Goal: Information Seeking & Learning: Learn about a topic

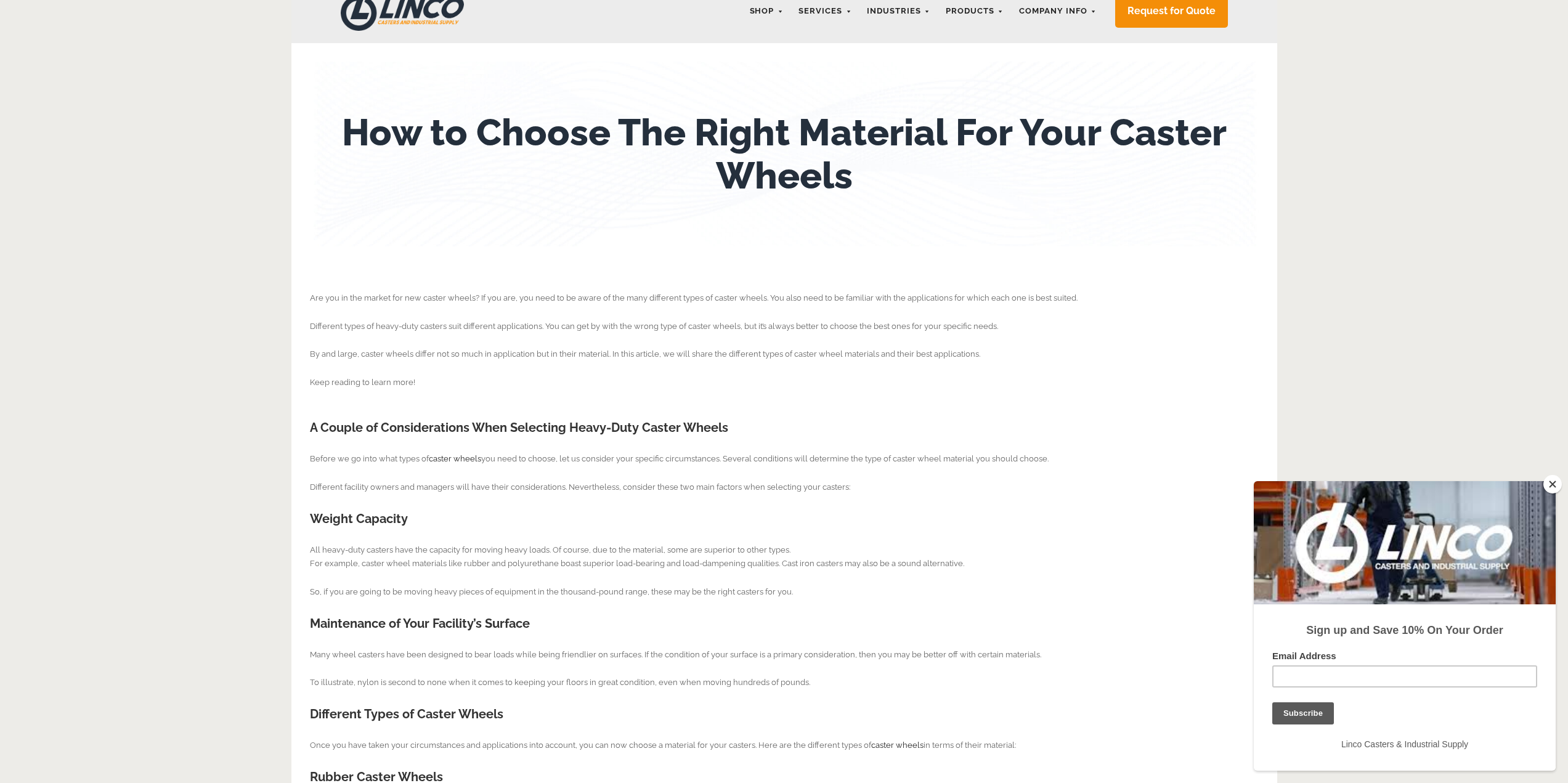
scroll to position [308, 0]
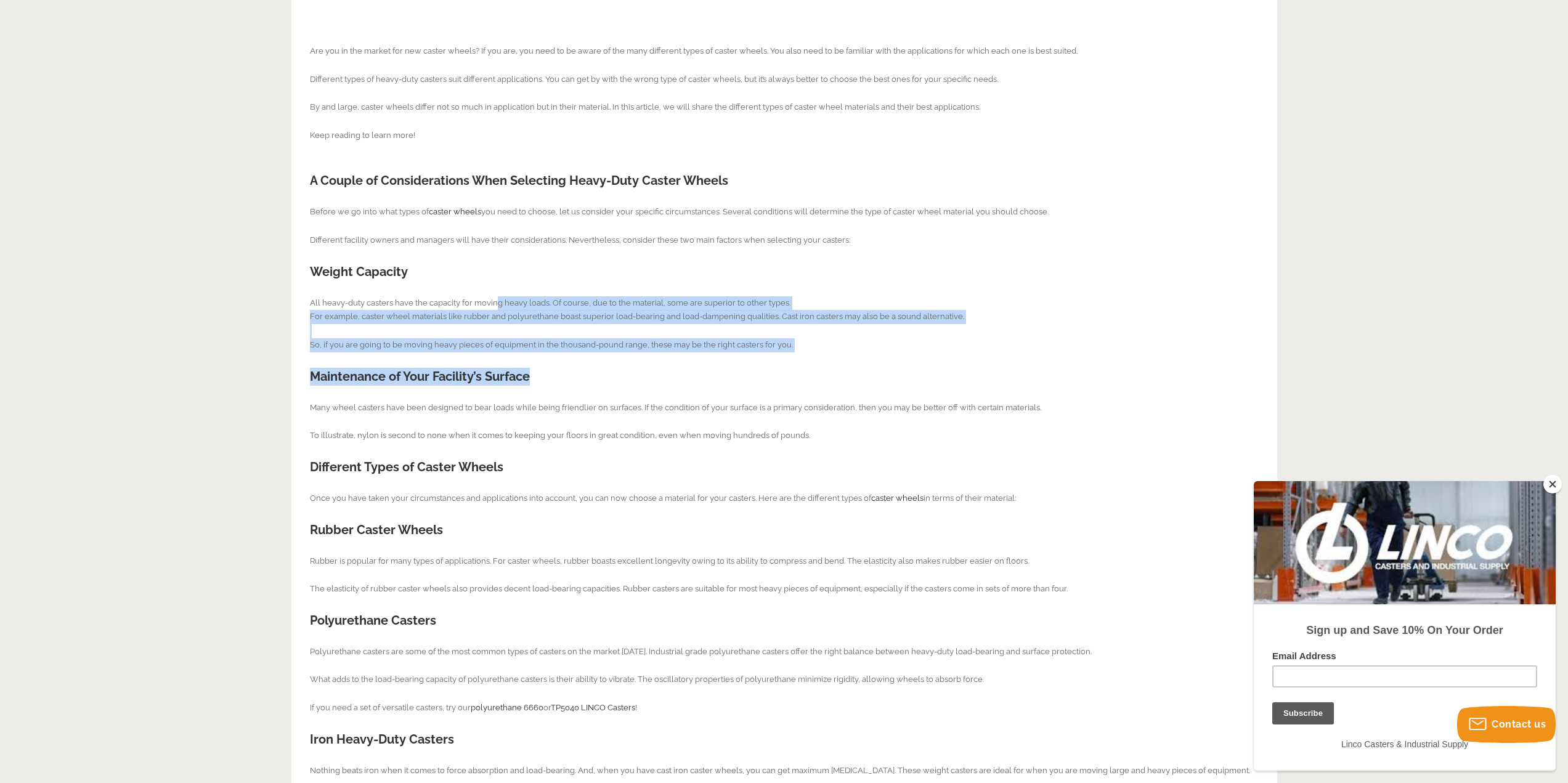
drag, startPoint x: 497, startPoint y: 298, endPoint x: 817, endPoint y: 352, distance: 324.5
click at [817, 352] on div "Are you in the market for new caster wheels? If you are, you need to be aware o…" at bounding box center [784, 565] width 949 height 1095
click at [823, 343] on p "All heavy-duty casters have the capacity for moving heavy loads. Of course, due…" at bounding box center [784, 324] width 949 height 56
drag, startPoint x: 823, startPoint y: 348, endPoint x: 689, endPoint y: 270, distance: 155.0
click at [689, 270] on div "Are you in the market for new caster wheels? If you are, you need to be aware o…" at bounding box center [784, 565] width 949 height 1095
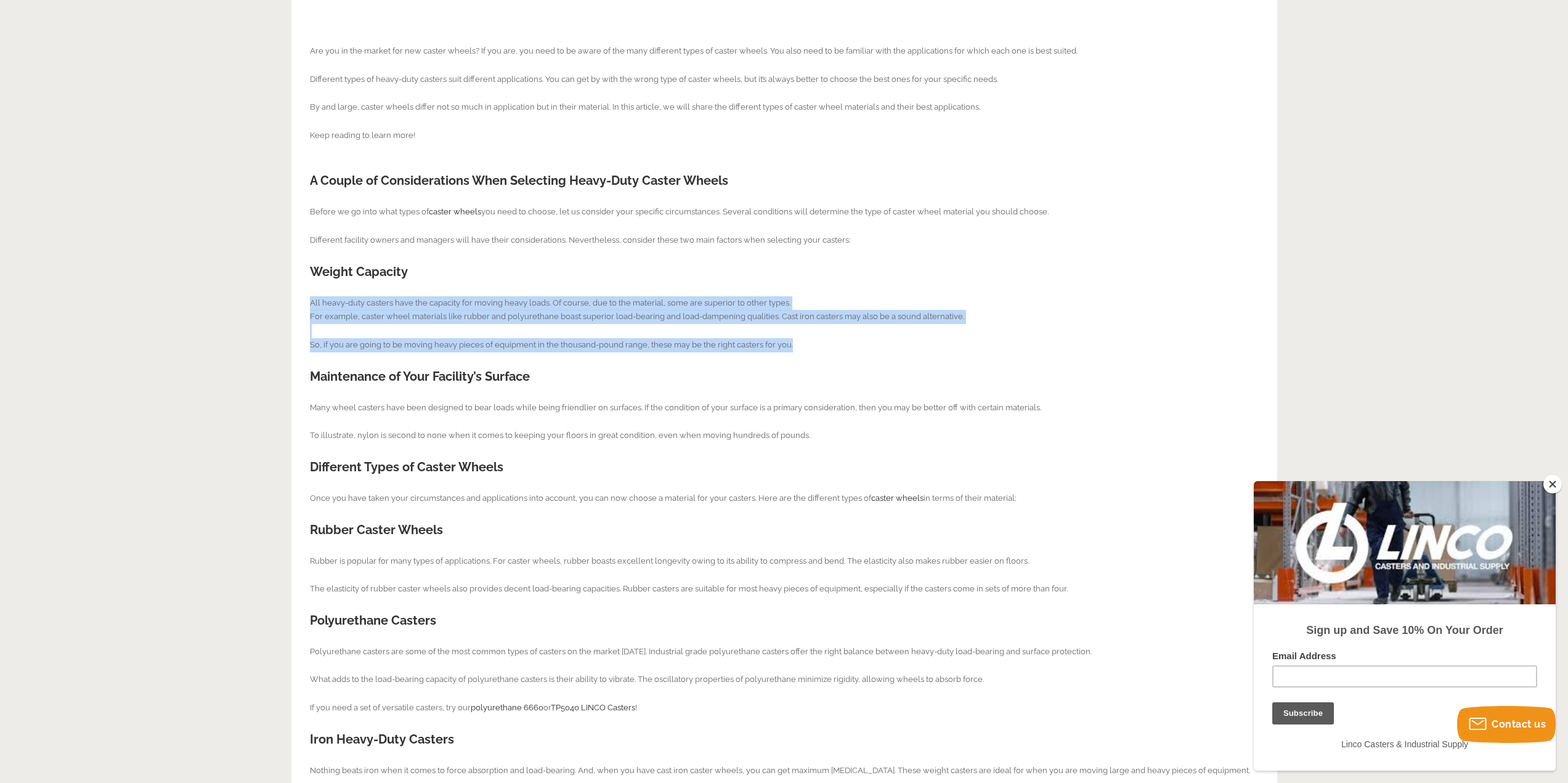
click at [692, 270] on h2 "Weight Capacity" at bounding box center [784, 272] width 949 height 18
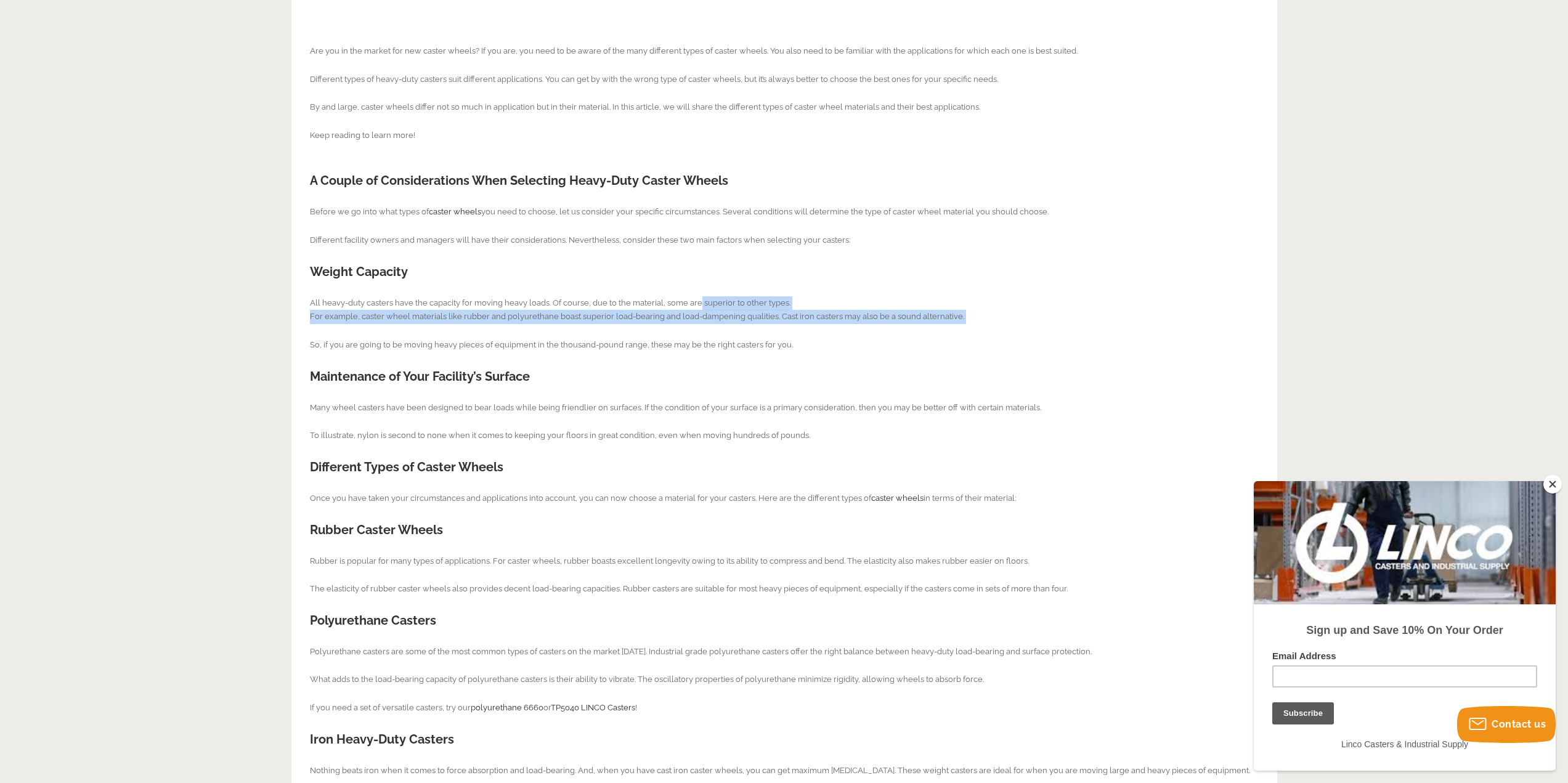
drag, startPoint x: 700, startPoint y: 285, endPoint x: 842, endPoint y: 333, distance: 149.9
click at [842, 333] on div "Are you in the market for new caster wheels? If you are, you need to be aware o…" at bounding box center [784, 565] width 949 height 1095
click at [842, 333] on p "All heavy-duty casters have the capacity for moving heavy loads. Of course, due…" at bounding box center [784, 324] width 949 height 56
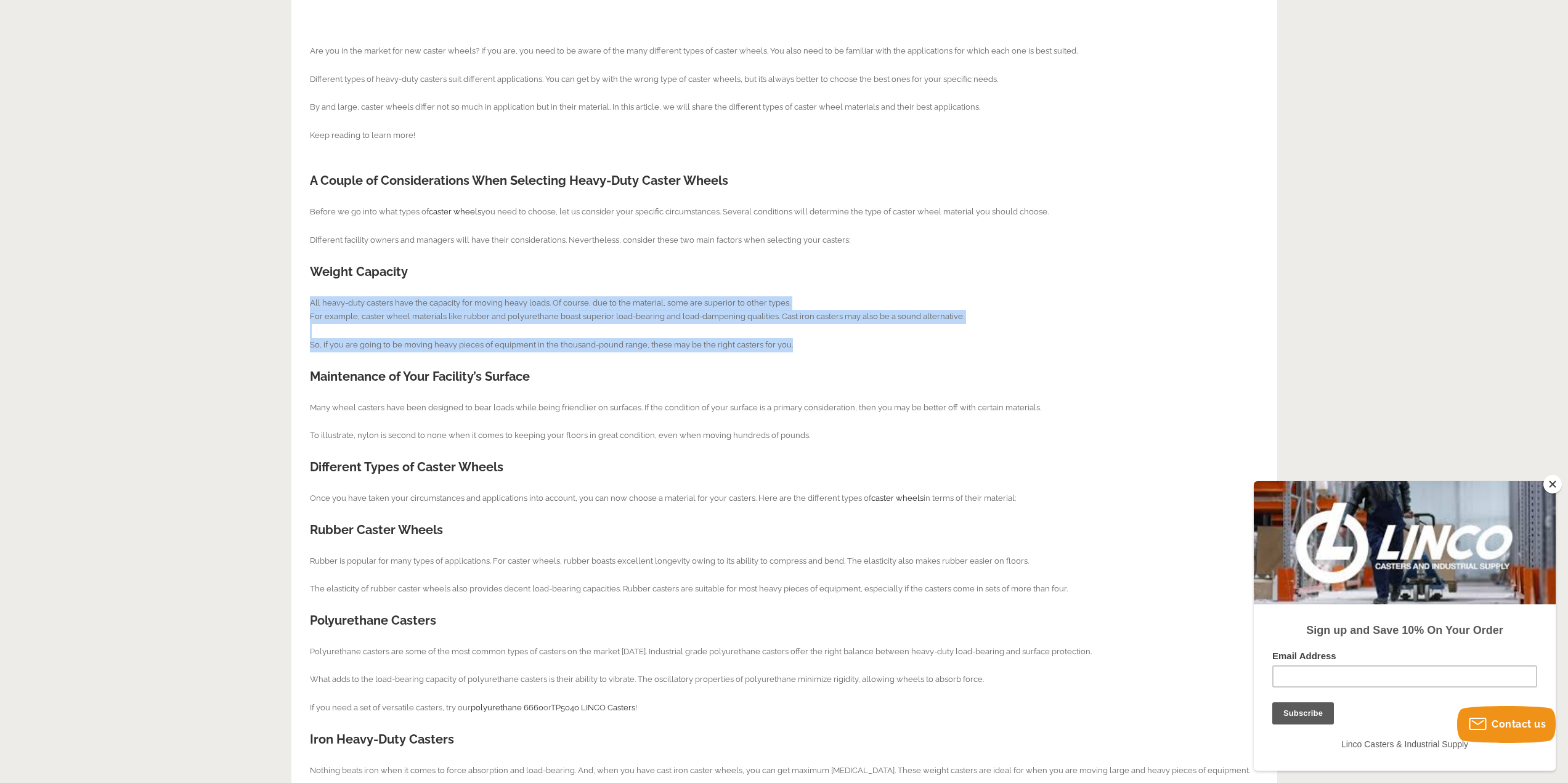
drag, startPoint x: 842, startPoint y: 341, endPoint x: 807, endPoint y: 288, distance: 63.5
click at [807, 288] on div "Are you in the market for new caster wheels? If you are, you need to be aware o…" at bounding box center [784, 565] width 949 height 1095
click at [883, 350] on p "All heavy-duty casters have the capacity for moving heavy loads. Of course, due…" at bounding box center [784, 324] width 949 height 56
drag, startPoint x: 883, startPoint y: 350, endPoint x: 869, endPoint y: 309, distance: 43.3
click at [869, 309] on p "All heavy-duty casters have the capacity for moving heavy loads. Of course, due…" at bounding box center [784, 324] width 949 height 56
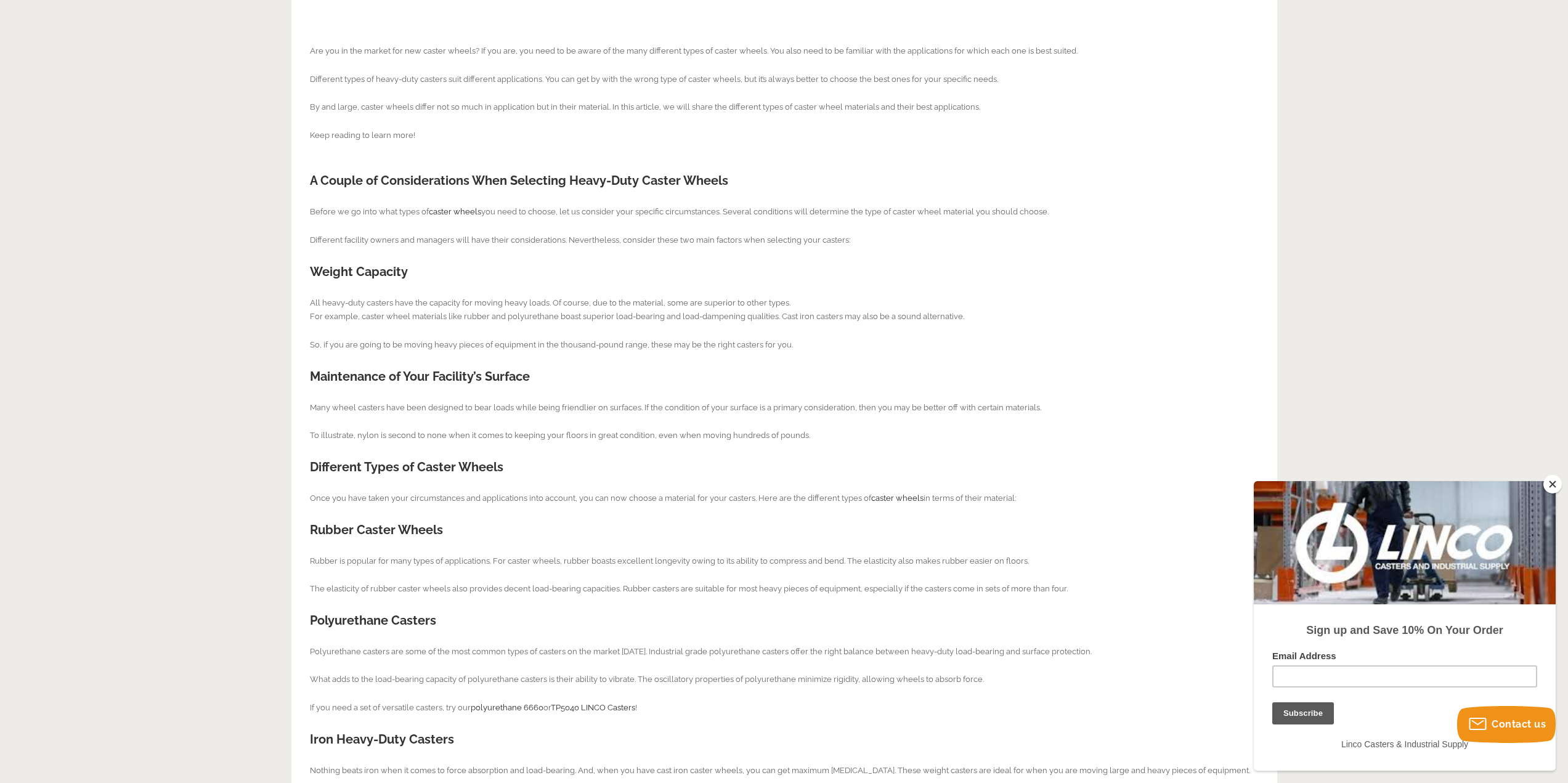
click at [895, 426] on p "Many wheel casters have been designed to bear loads while being friendlier on s…" at bounding box center [784, 422] width 949 height 42
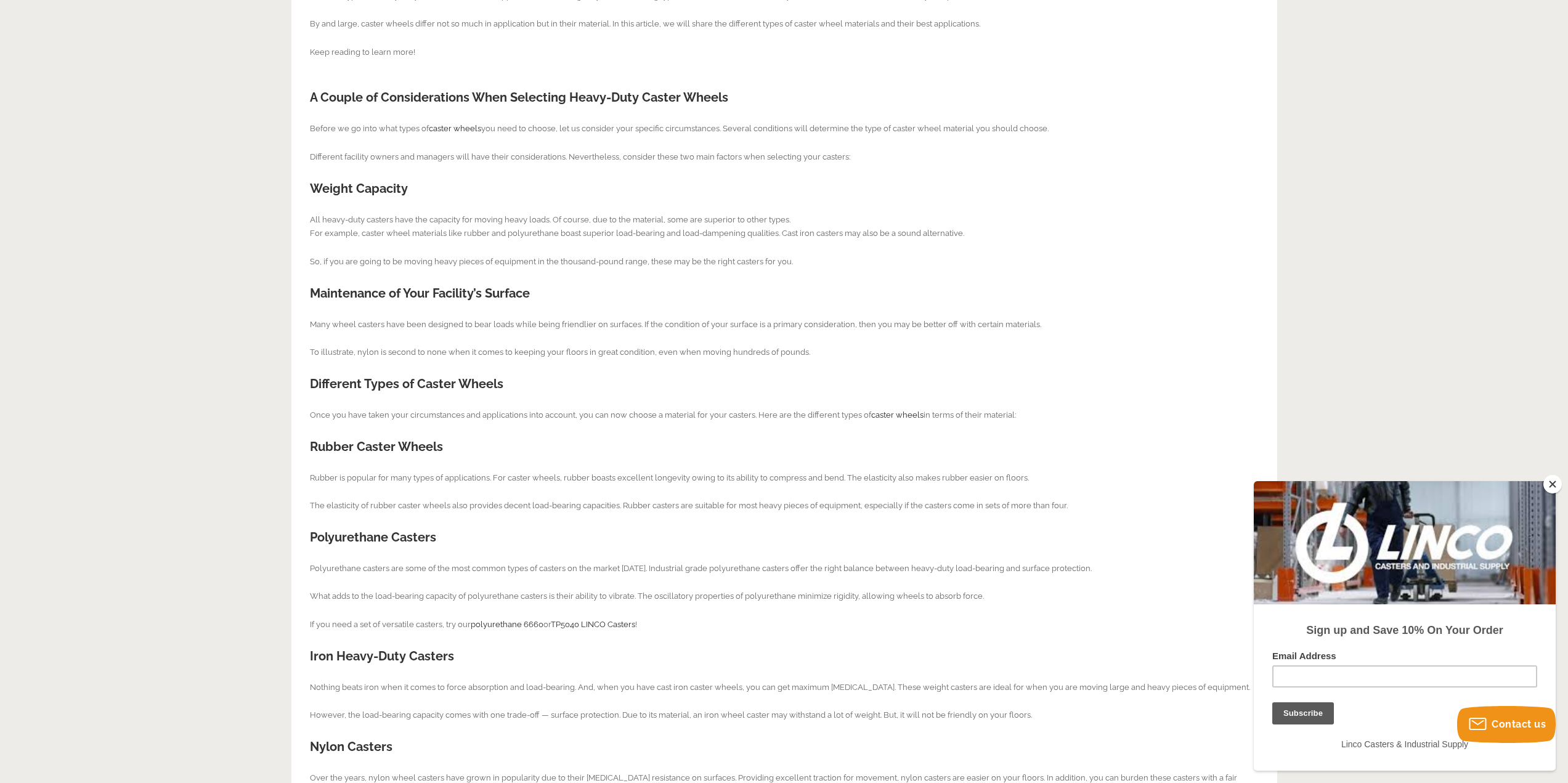
scroll to position [431, 0]
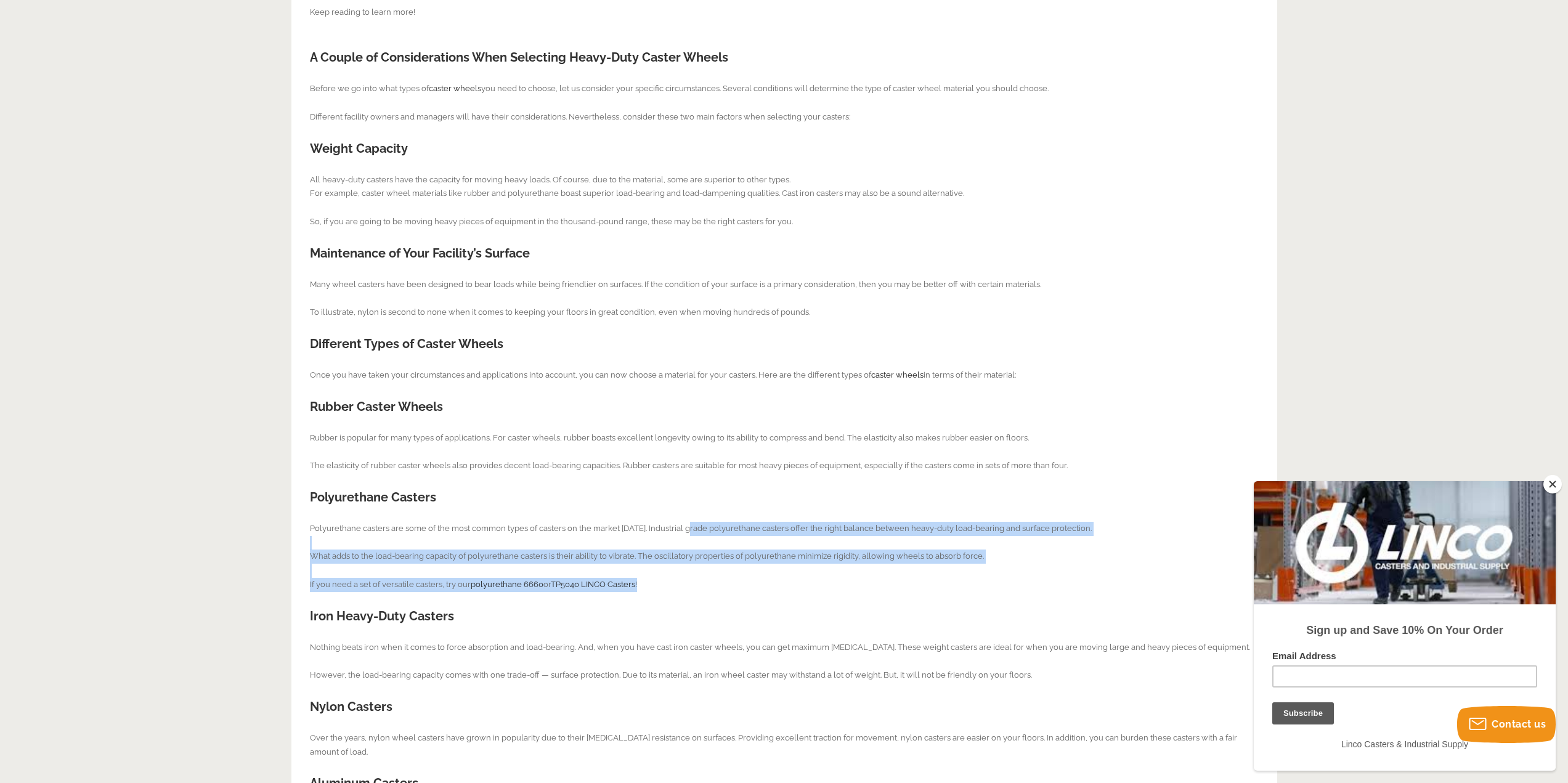
drag, startPoint x: 686, startPoint y: 521, endPoint x: 877, endPoint y: 586, distance: 201.8
click at [877, 586] on div "Are you in the market for new caster wheels? If you are, you need to be aware o…" at bounding box center [784, 442] width 949 height 1095
click at [877, 586] on p "Polyurethane casters are some of the most common types of casters on the market…" at bounding box center [784, 556] width 949 height 70
drag, startPoint x: 860, startPoint y: 580, endPoint x: 758, endPoint y: 484, distance: 140.1
click at [758, 484] on div "Are you in the market for new caster wheels? If you are, you need to be aware o…" at bounding box center [784, 442] width 949 height 1095
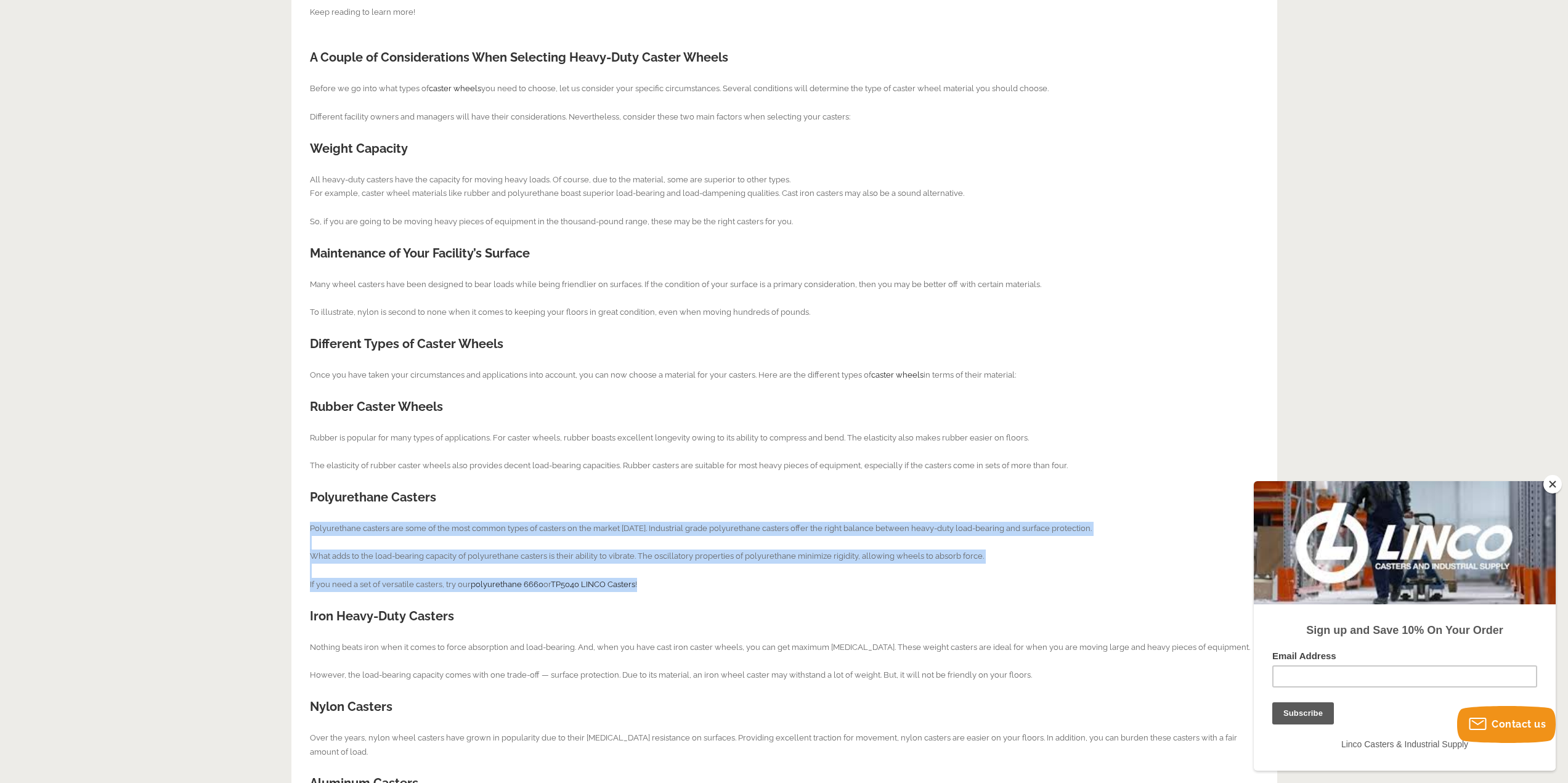
click at [757, 485] on div "Are you in the market for new caster wheels? If you are, you need to be aware o…" at bounding box center [784, 442] width 949 height 1095
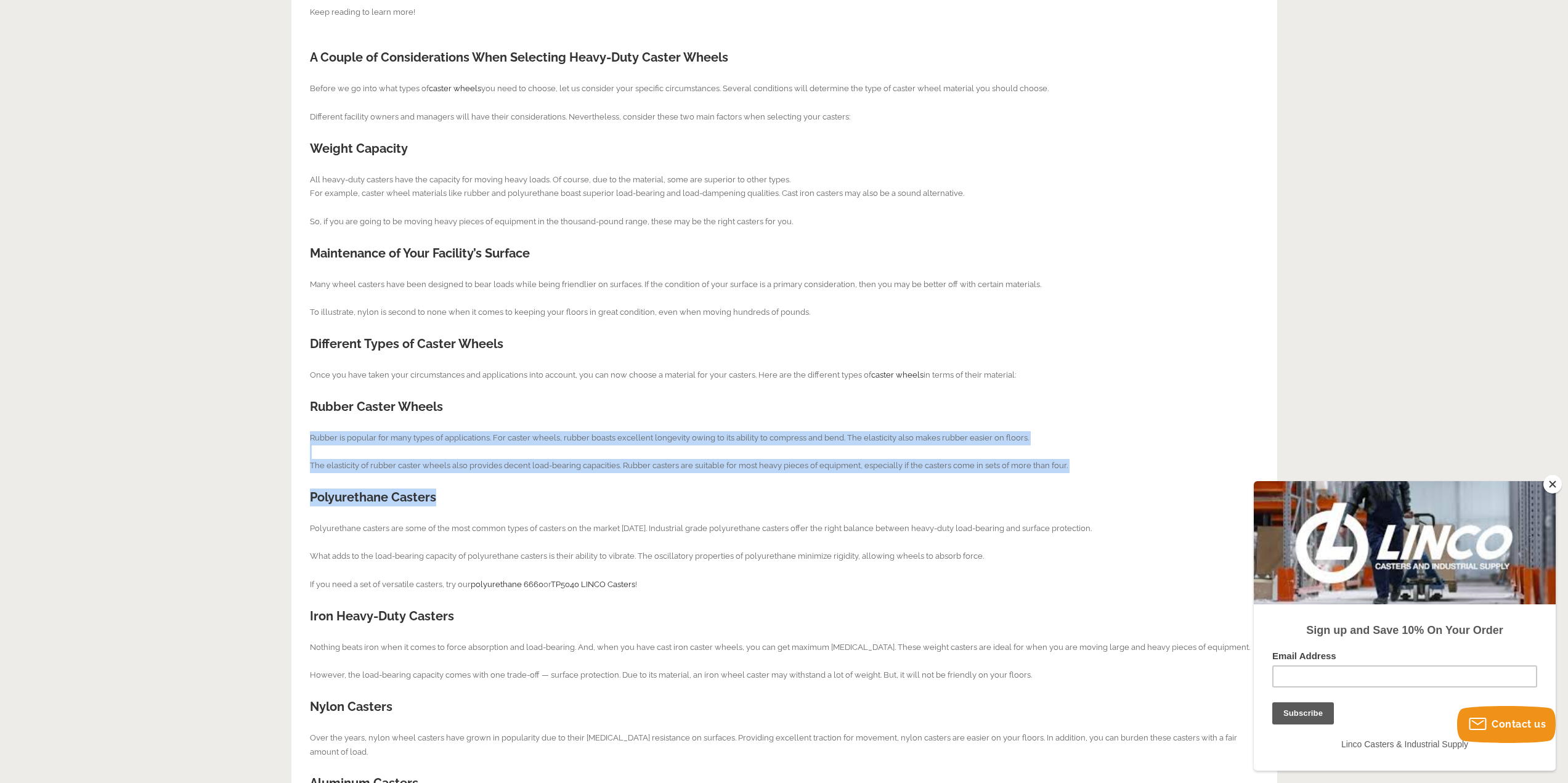
drag, startPoint x: 785, startPoint y: 415, endPoint x: 1099, endPoint y: 474, distance: 319.5
click at [1099, 474] on div "Are you in the market for new caster wheels? If you are, you need to be aware o…" at bounding box center [784, 442] width 949 height 1095
click at [1101, 463] on p "Rubber is popular for many types of applications. For caster wheels, rubber boa…" at bounding box center [784, 452] width 949 height 42
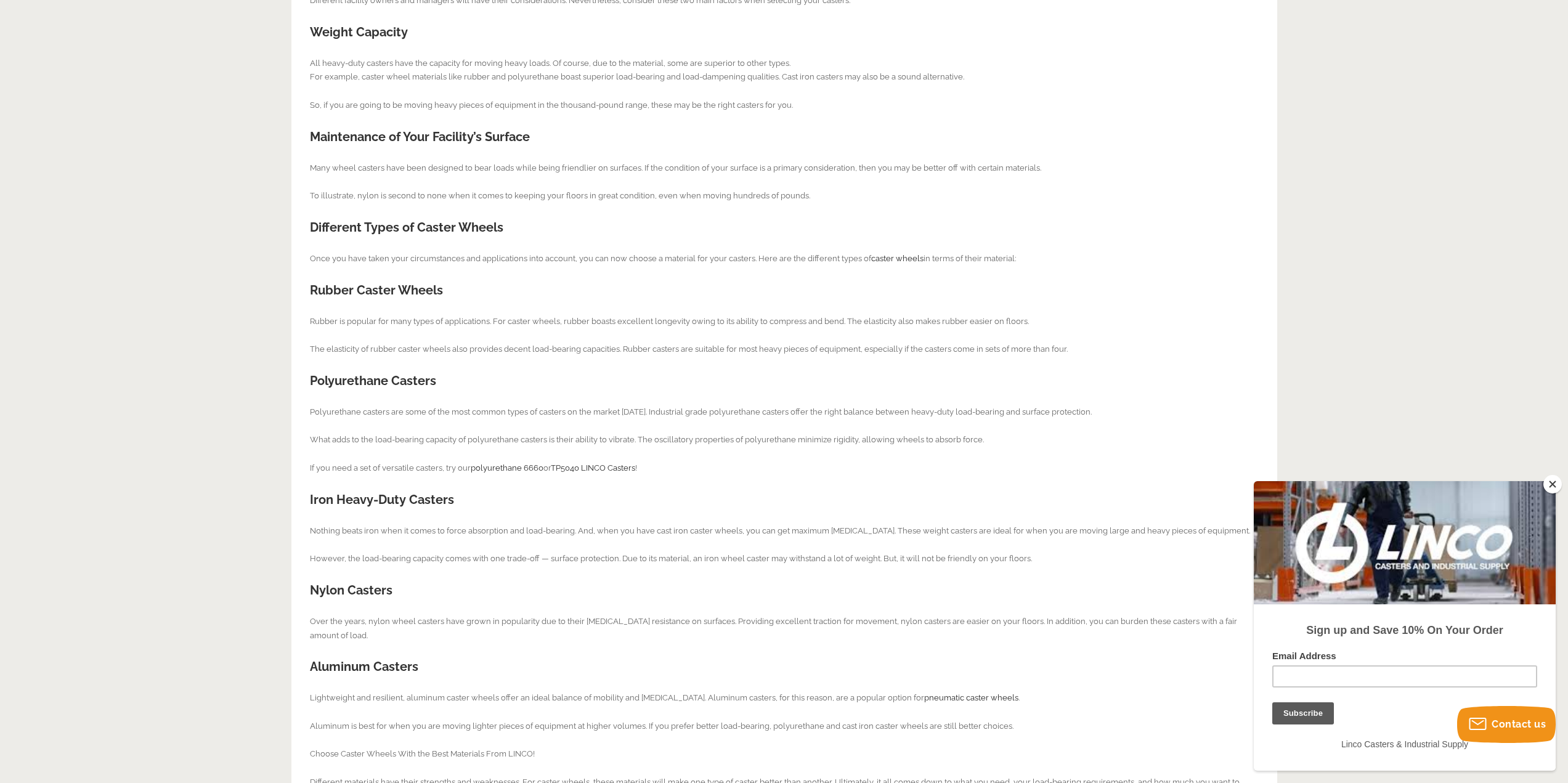
scroll to position [677, 0]
